Goal: Information Seeking & Learning: Check status

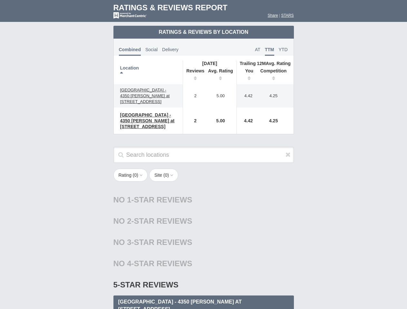
scroll to position [318, 0]
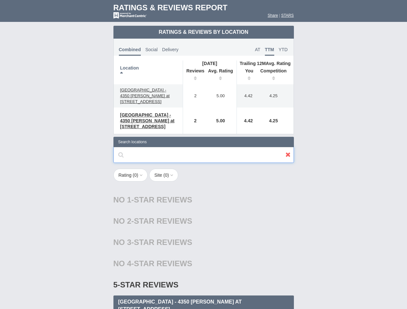
click at [203, 155] on input "text" at bounding box center [203, 155] width 180 height 16
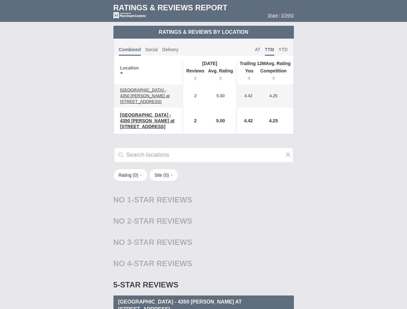
click at [148, 72] on th "Location" at bounding box center [148, 73] width 69 height 24
click at [194, 75] on th "Reviews" at bounding box center [194, 75] width 22 height 18
click at [221, 75] on th "Avg. Rating" at bounding box center [221, 75] width 32 height 18
click at [247, 75] on th "You" at bounding box center [247, 75] width 20 height 18
click at [275, 75] on th "Competition" at bounding box center [275, 75] width 37 height 18
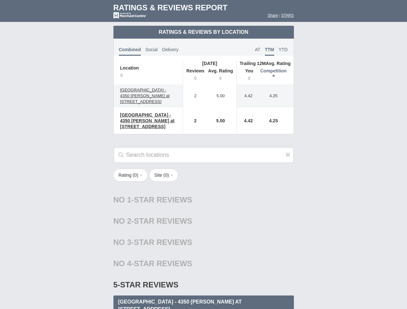
click at [204, 223] on div "No 2-Star Reviews 2 star" at bounding box center [203, 221] width 180 height 21
click at [288, 151] on icon at bounding box center [287, 154] width 5 height 6
click at [131, 169] on button "Rating ( 0 )" at bounding box center [130, 175] width 34 height 13
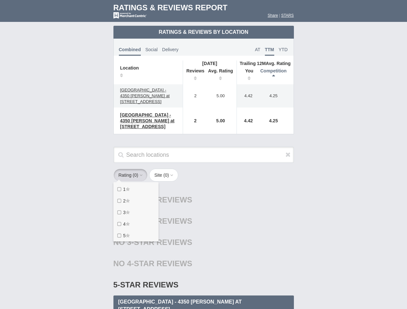
click at [166, 169] on button "Site ( 0 )" at bounding box center [163, 175] width 29 height 13
